Goal: Check status: Check status

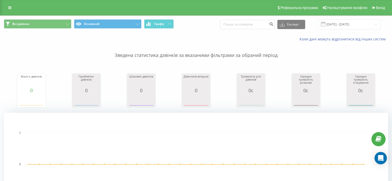
click at [194, 37] on div "Коли дані можуть відрізнятися вiд інших систем" at bounding box center [269, 39] width 245 height 5
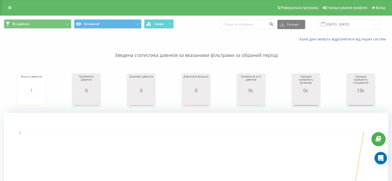
click at [225, 44] on p "Зведена статистика дзвінків за вказаними фільтрами за обраний період" at bounding box center [196, 50] width 385 height 17
click at [208, 41] on div "Коли дані можуть відрізнятися вiд інших систем" at bounding box center [269, 39] width 245 height 5
click at [189, 43] on p "Зведена статистика дзвінків за вказаними фільтрами за обраний період" at bounding box center [196, 50] width 385 height 17
click at [204, 30] on div "Всі дзвінки Основний Графік Експорт .csv .xls .xlsx [DATE] - [DATE]" at bounding box center [196, 24] width 392 height 17
click at [208, 148] on rect "A chart." at bounding box center [196, 165] width 346 height 64
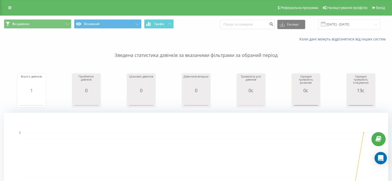
click at [218, 143] on rect "A chart." at bounding box center [196, 165] width 346 height 64
click at [355, 24] on input "[DATE] - [DATE]" at bounding box center [349, 24] width 62 height 10
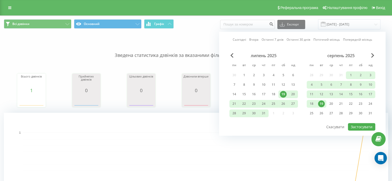
click at [323, 103] on div "19" at bounding box center [321, 104] width 7 height 7
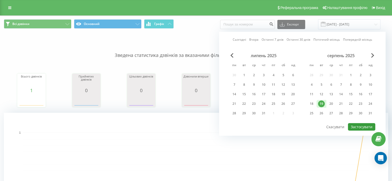
click at [359, 125] on button "Застосувати" at bounding box center [361, 126] width 27 height 7
type input "[DATE] - [DATE]"
